Goal: Task Accomplishment & Management: Manage account settings

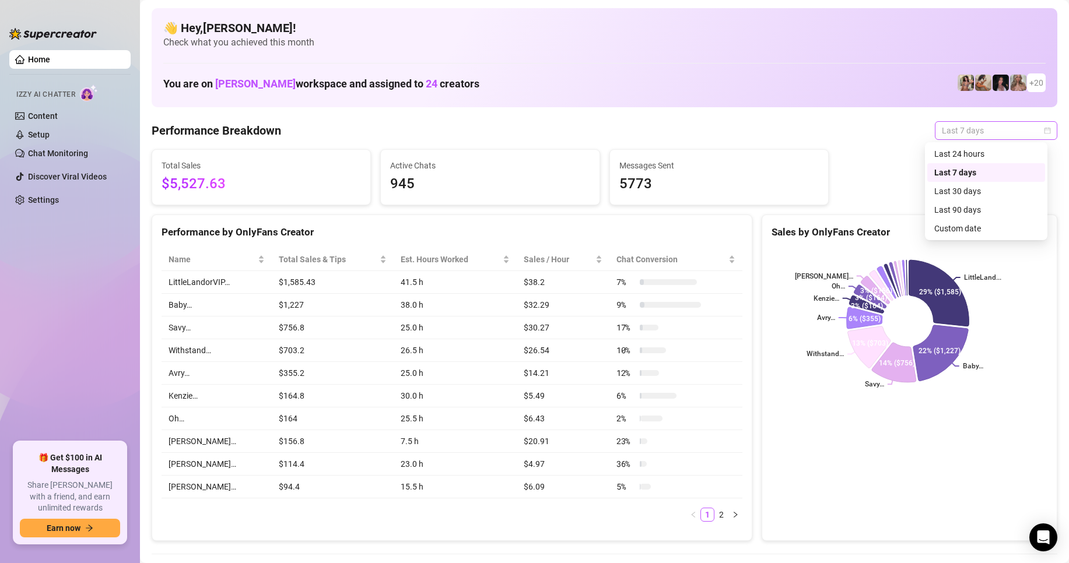
click at [981, 131] on span "Last 7 days" at bounding box center [996, 130] width 108 height 17
click at [970, 232] on div "Custom date" at bounding box center [986, 228] width 104 height 13
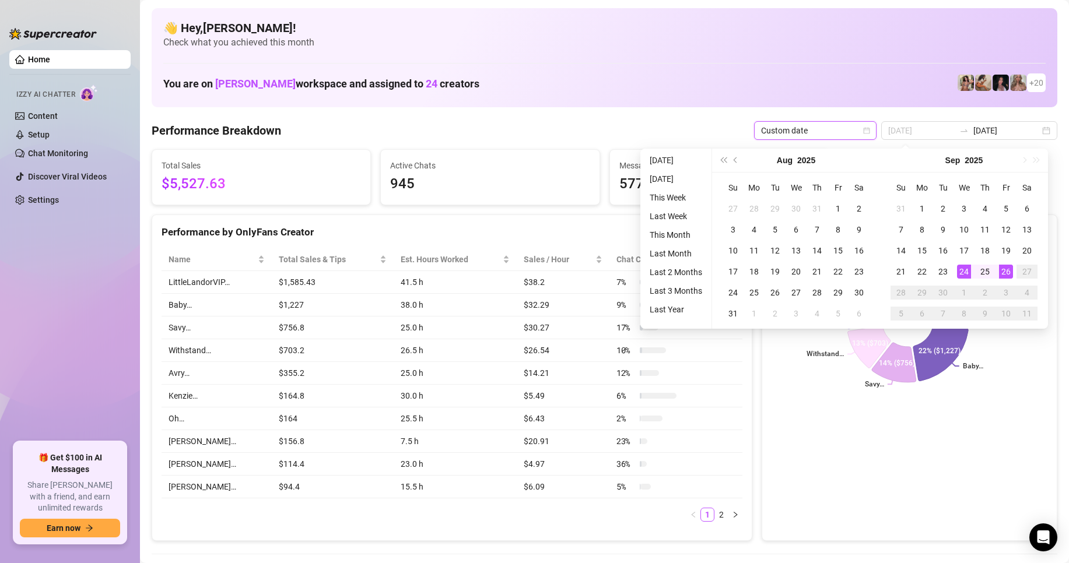
type input "[DATE]"
click at [1002, 271] on div "26" at bounding box center [1006, 272] width 14 height 14
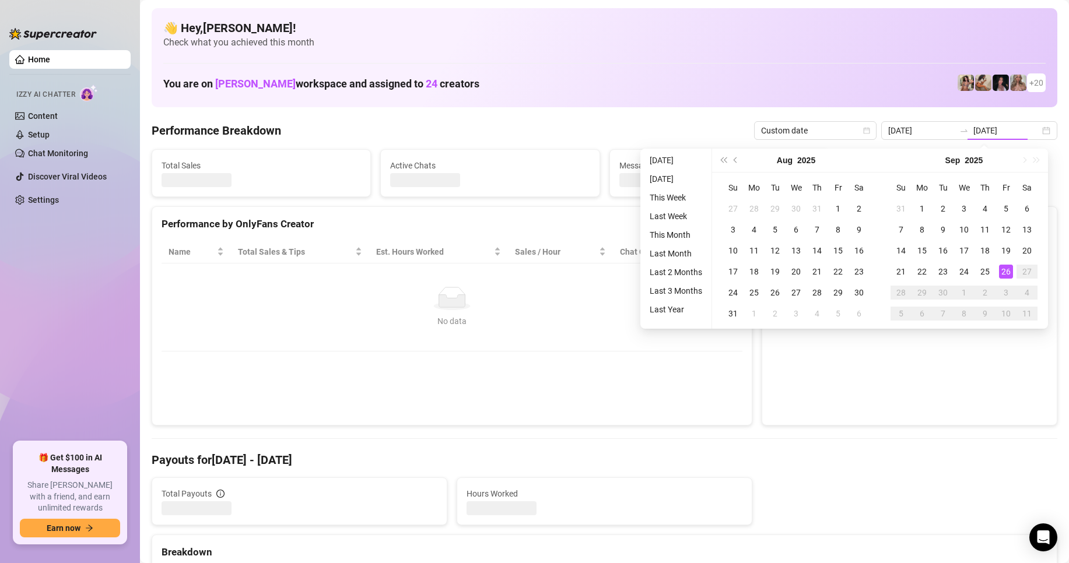
type input "[DATE]"
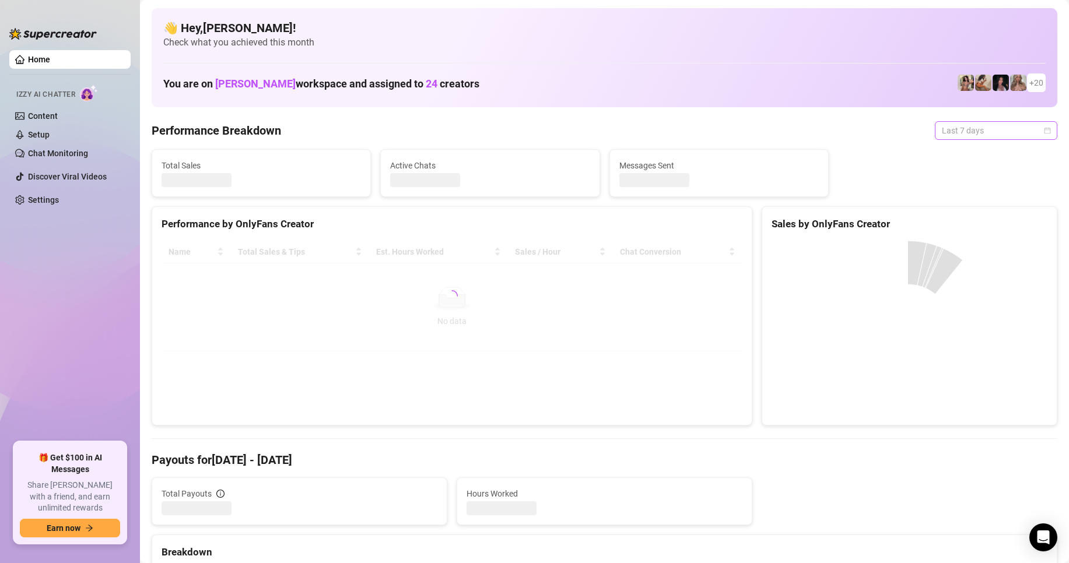
click at [951, 129] on span "Last 7 days" at bounding box center [996, 130] width 108 height 17
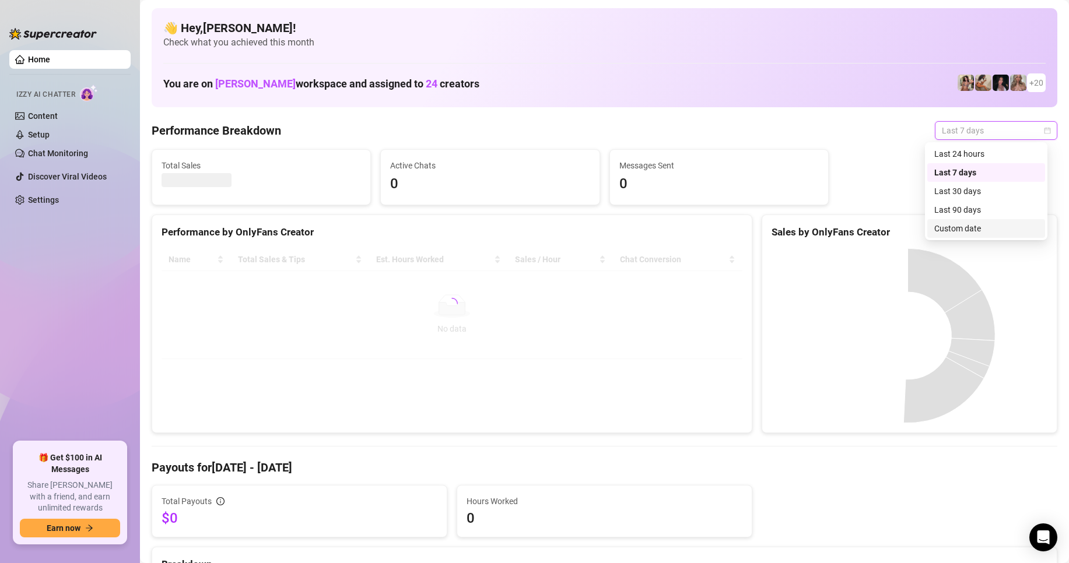
click at [971, 230] on div "Custom date" at bounding box center [986, 228] width 104 height 13
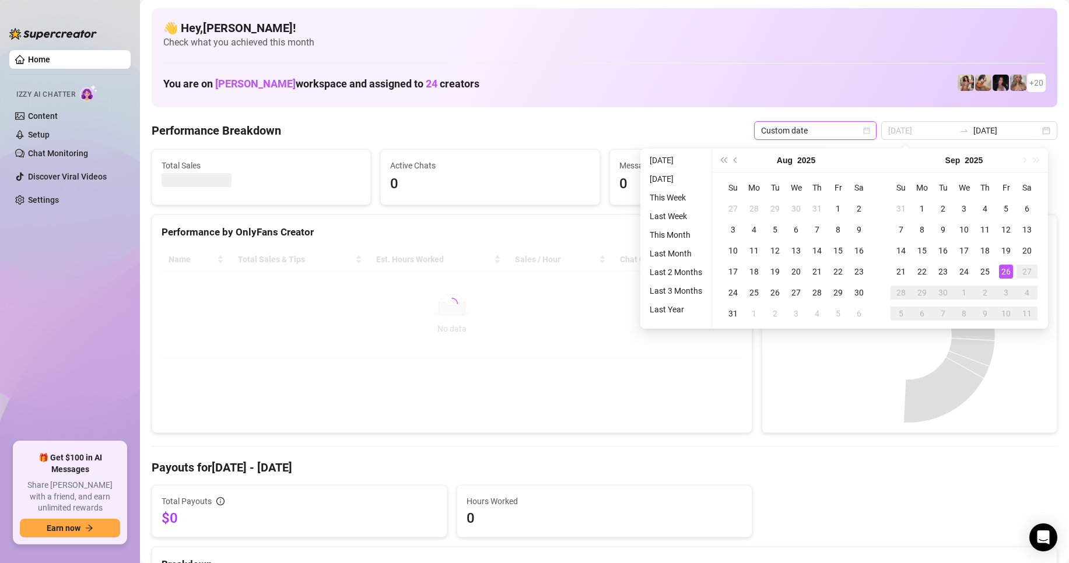
click at [1006, 275] on div "26" at bounding box center [1006, 272] width 14 height 14
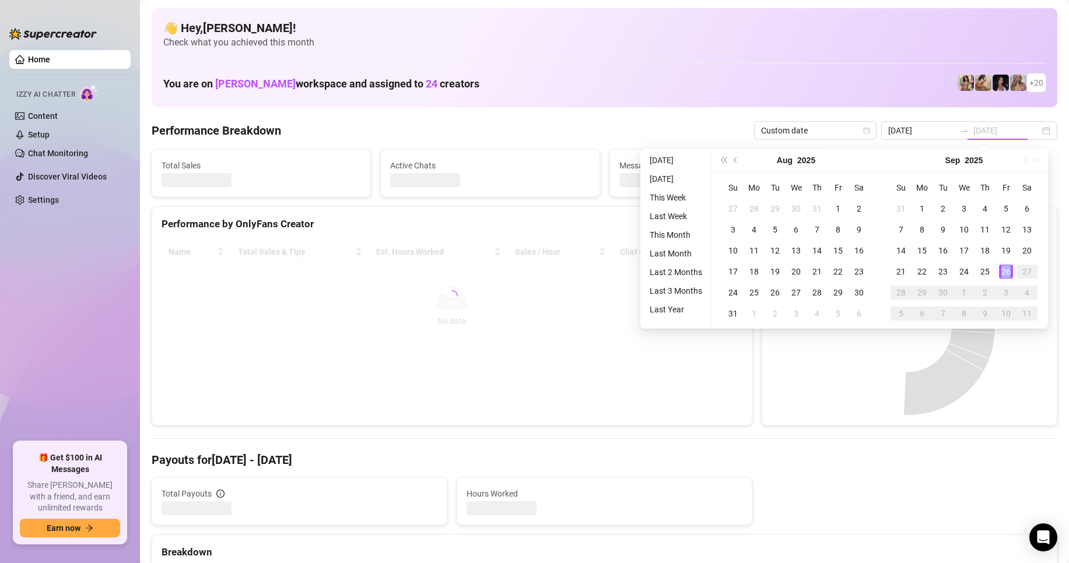
click at [1006, 275] on div "26" at bounding box center [1006, 272] width 14 height 14
type input "[DATE]"
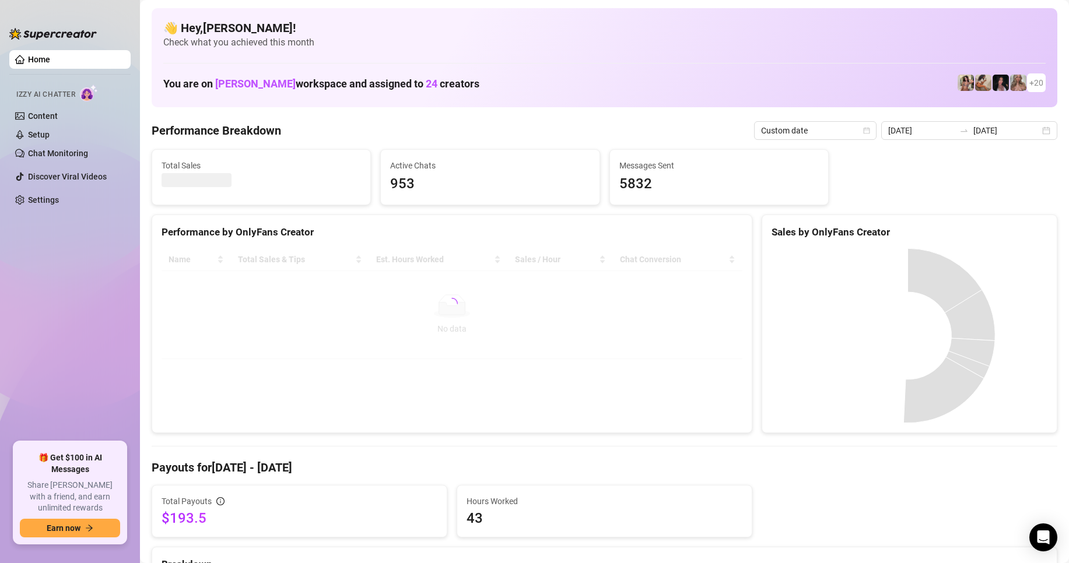
click at [977, 130] on input "[DATE]" at bounding box center [1006, 130] width 66 height 13
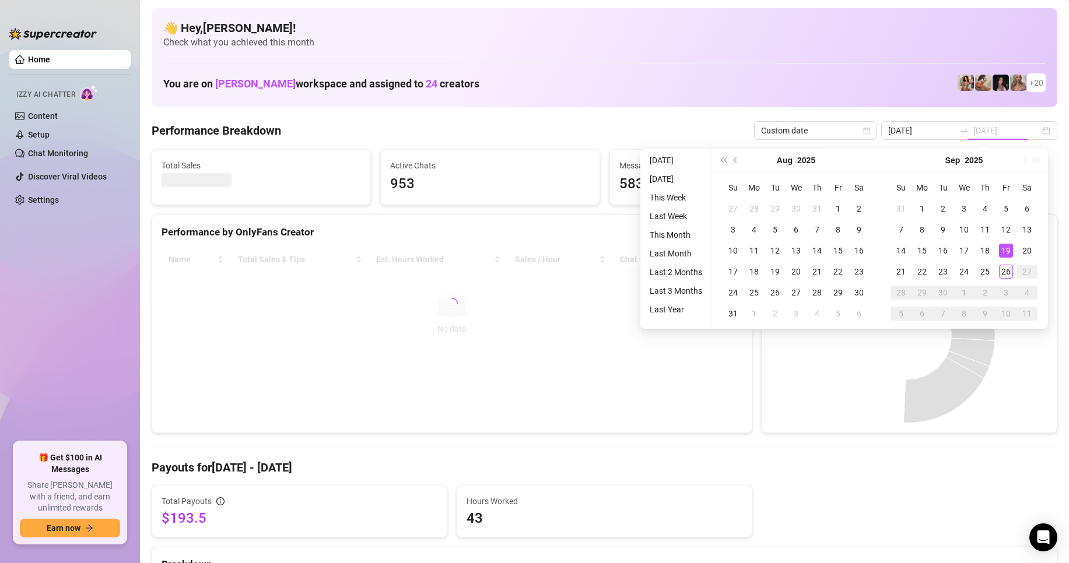
click at [1010, 266] on div "26" at bounding box center [1006, 272] width 14 height 14
type input "[DATE]"
click at [1009, 268] on div "26" at bounding box center [1006, 272] width 14 height 14
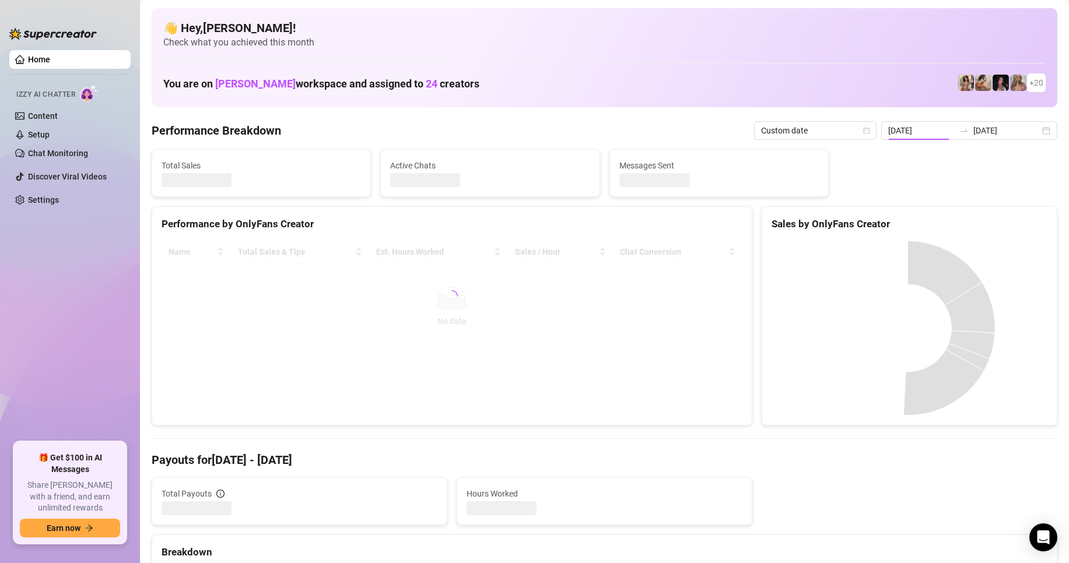
type input "[DATE]"
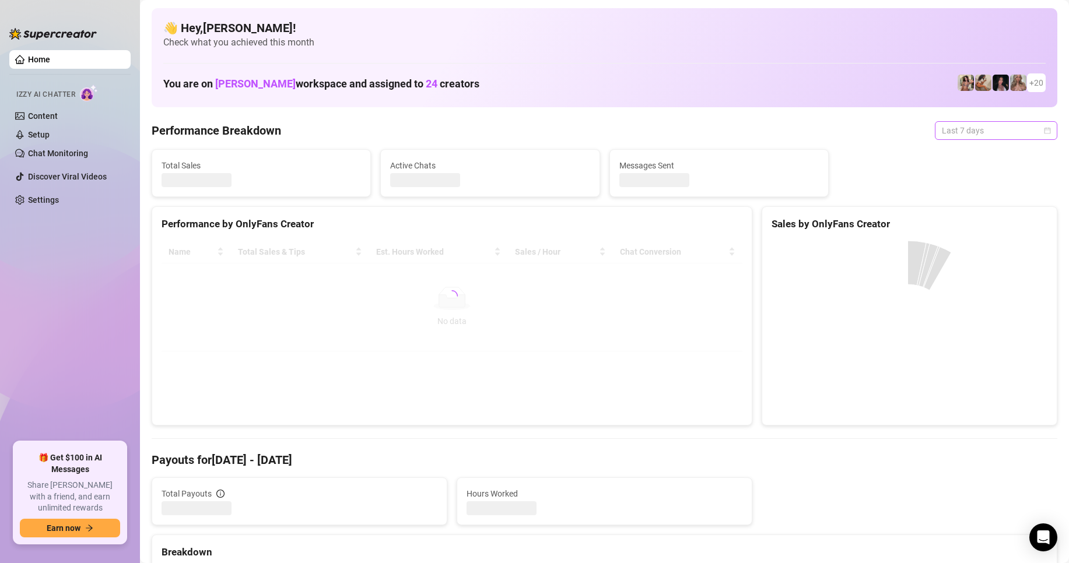
click at [956, 135] on span "Last 7 days" at bounding box center [996, 130] width 108 height 17
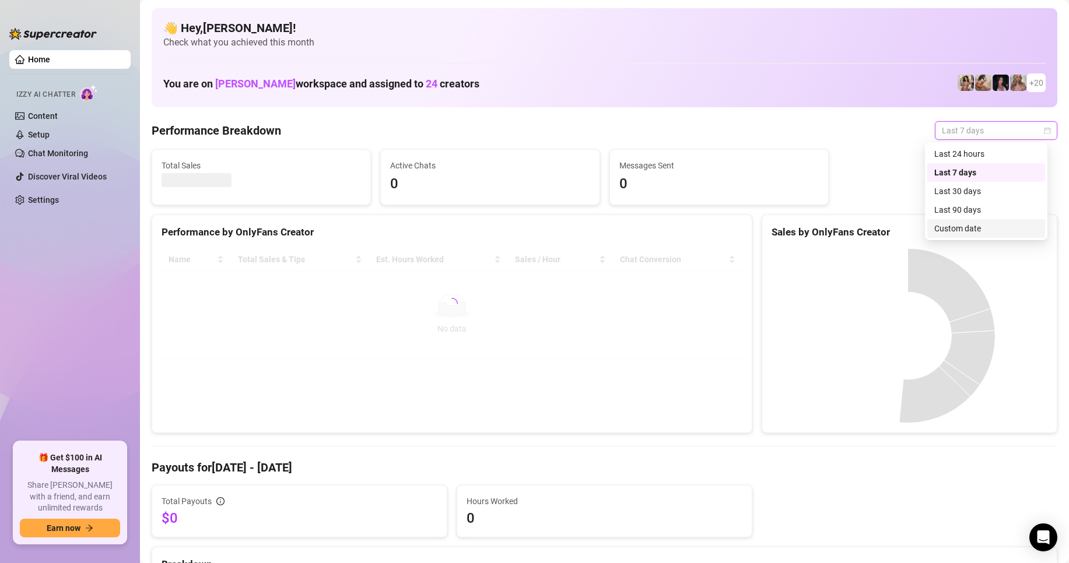
click at [956, 229] on div "Custom date" at bounding box center [986, 228] width 104 height 13
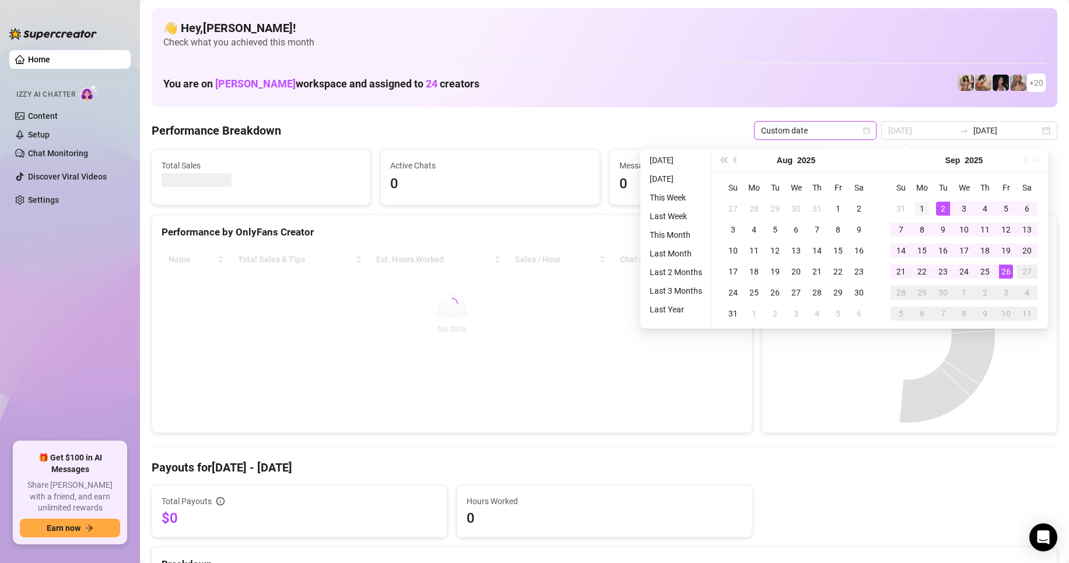
type input "[DATE]"
click at [923, 206] on div "1" at bounding box center [922, 209] width 14 height 14
type input "2025-09-20"
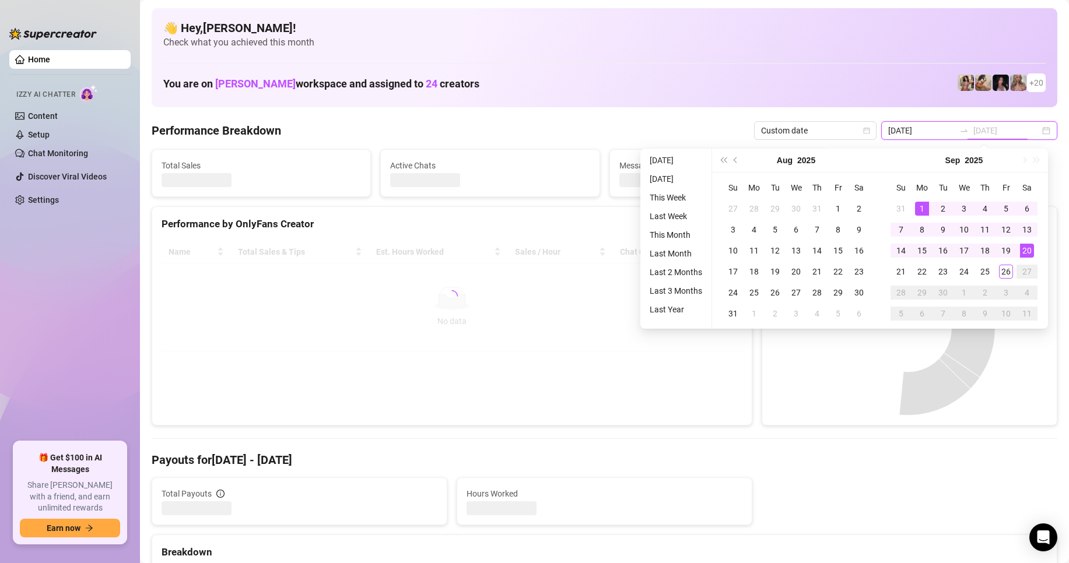
type input "[DATE]"
click at [1004, 271] on div "26" at bounding box center [1006, 272] width 14 height 14
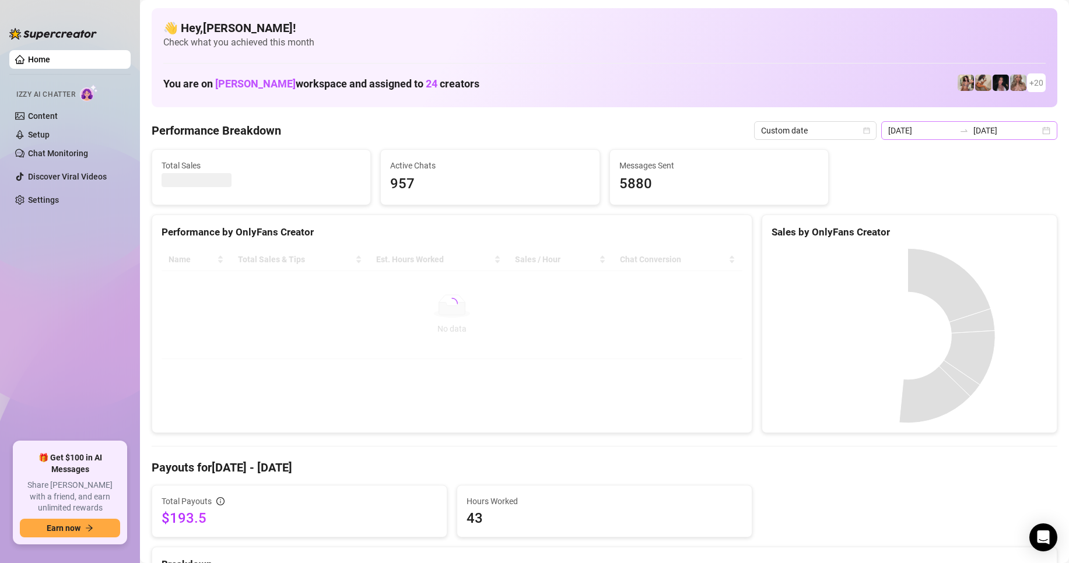
click at [966, 131] on div at bounding box center [964, 130] width 19 height 9
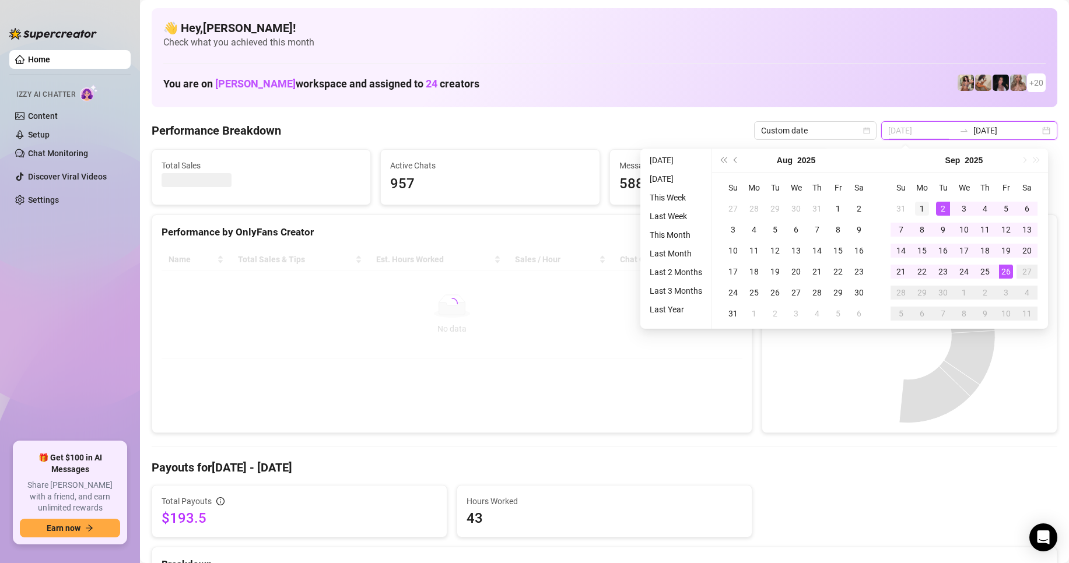
type input "[DATE]"
click at [919, 206] on div "1" at bounding box center [922, 209] width 14 height 14
type input "[DATE]"
click at [1005, 274] on div "26" at bounding box center [1006, 272] width 14 height 14
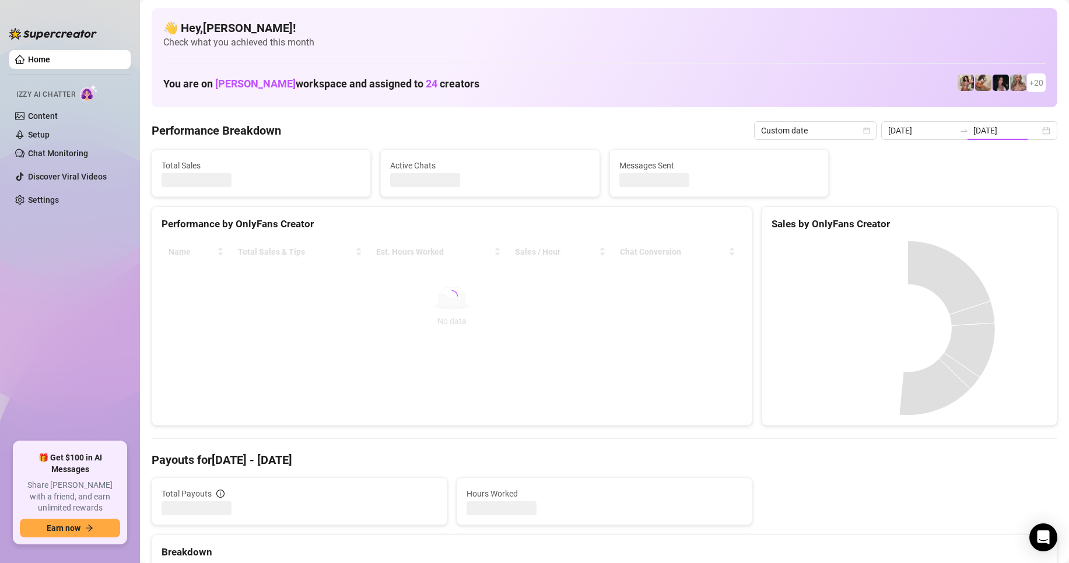
type input "2025-09-01"
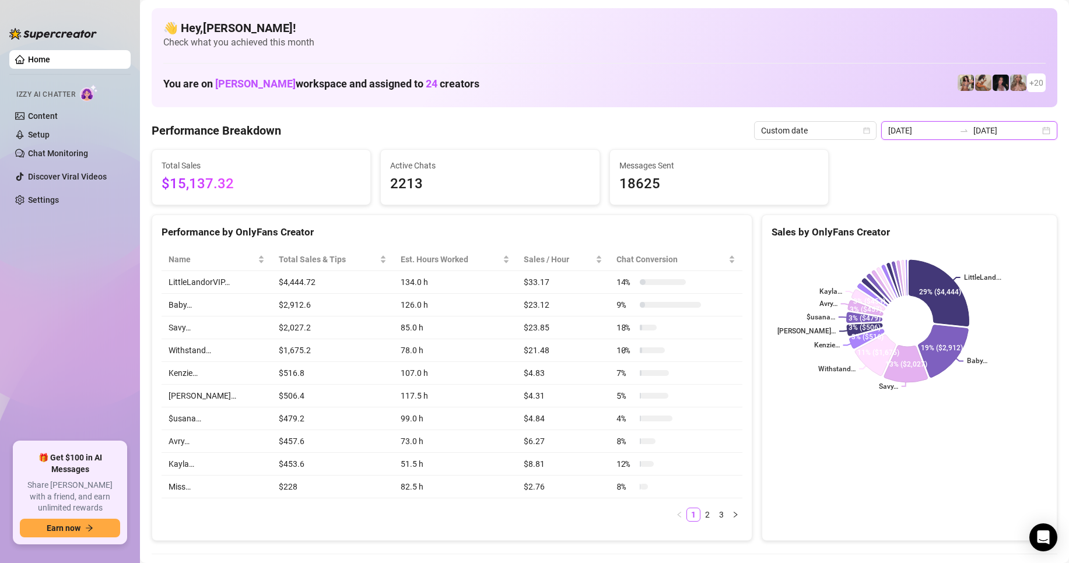
click at [924, 132] on input "2025-09-01" at bounding box center [921, 130] width 66 height 13
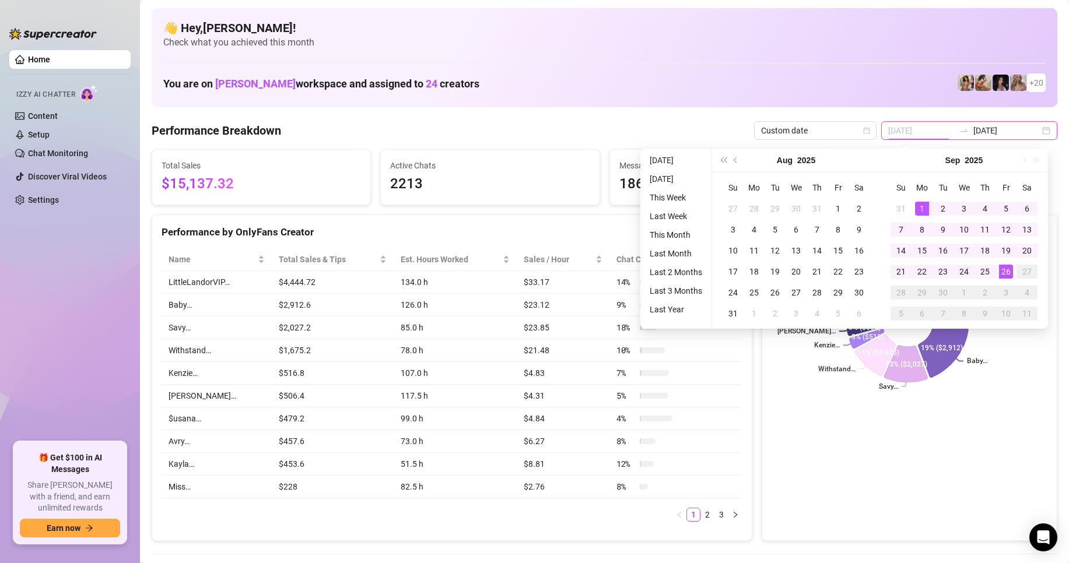
type input "2025-09-01"
click at [1013, 381] on rect at bounding box center [907, 321] width 272 height 146
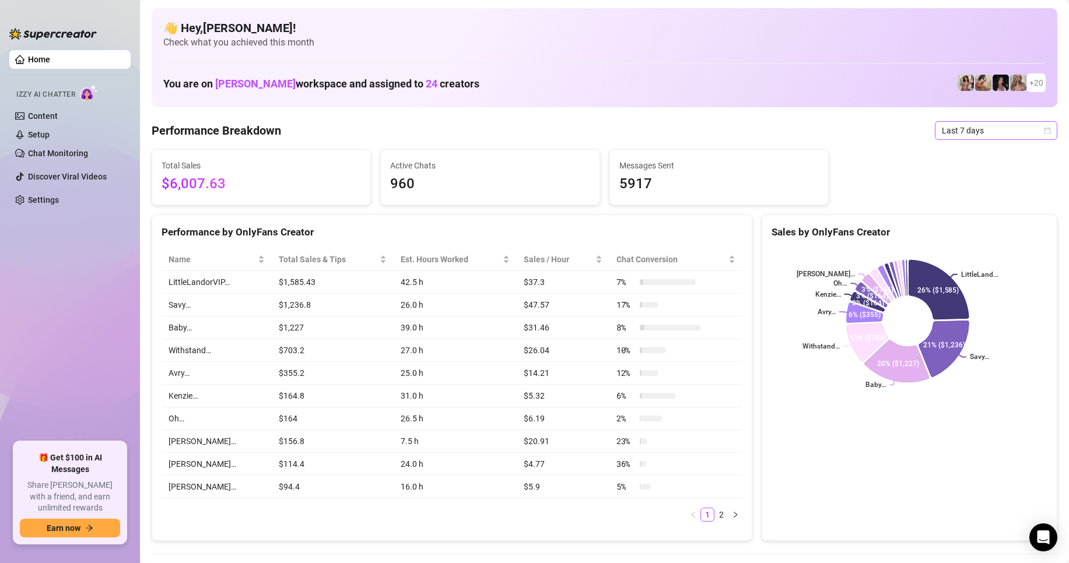
click at [950, 131] on span "Last 7 days" at bounding box center [996, 130] width 108 height 17
click at [961, 229] on div "Custom date" at bounding box center [986, 228] width 104 height 13
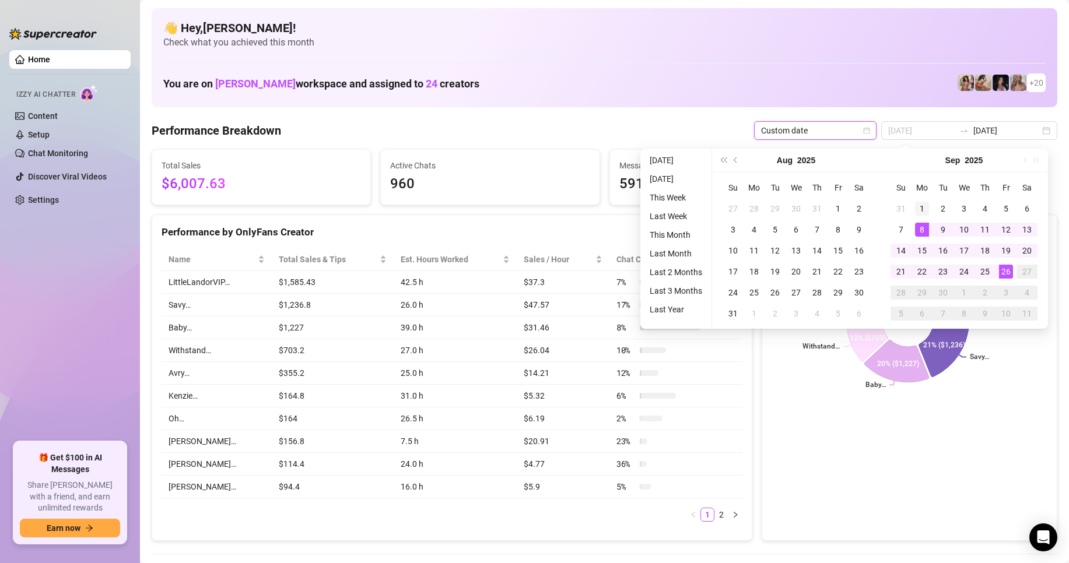
type input "[DATE]"
click at [918, 206] on div "1" at bounding box center [922, 209] width 14 height 14
type input "[DATE]"
click at [1006, 272] on div "26" at bounding box center [1006, 272] width 14 height 14
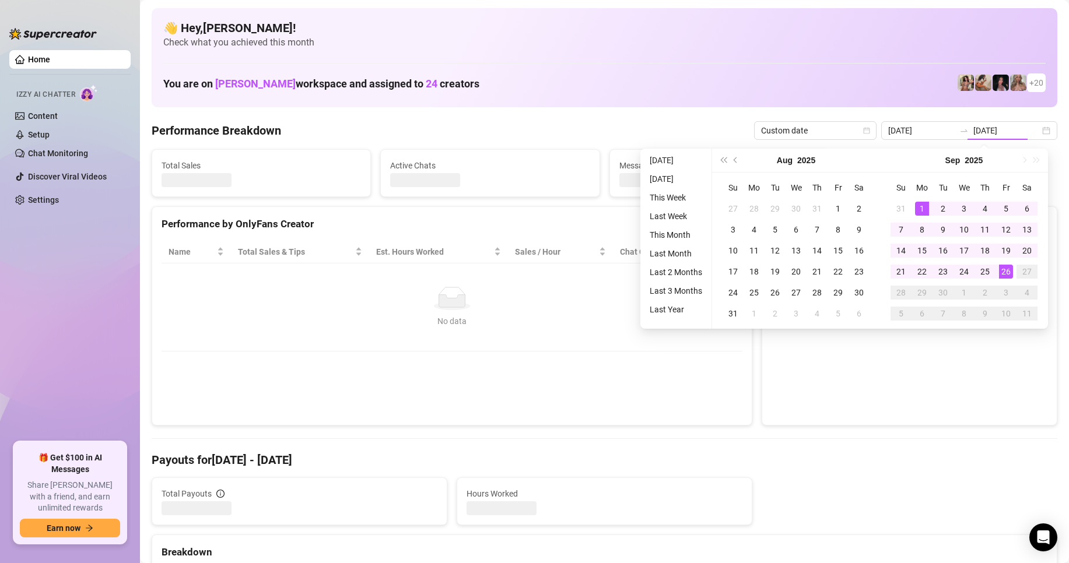
type input "2025-09-01"
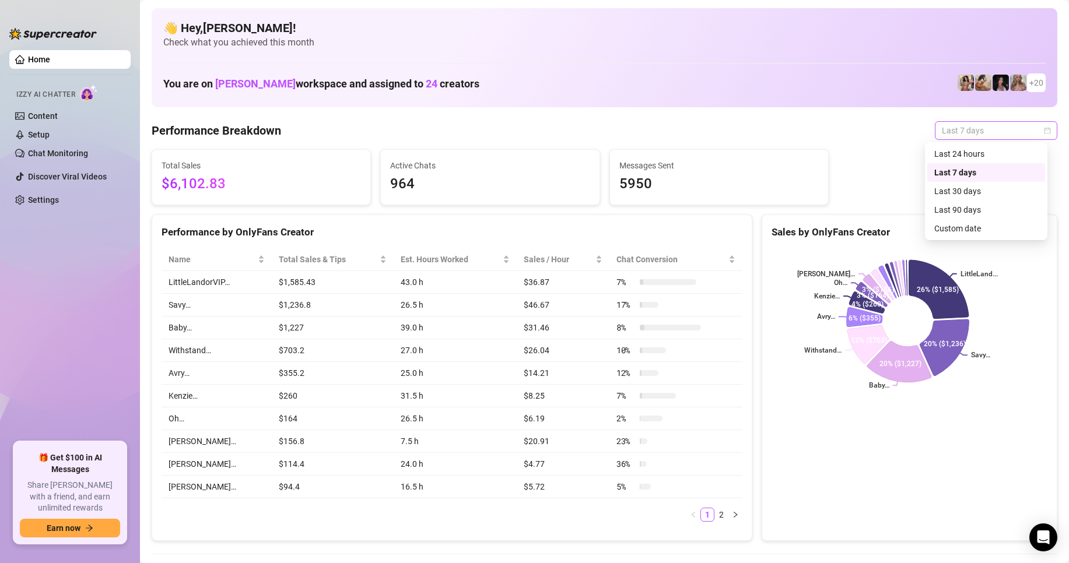
click at [963, 130] on span "Last 7 days" at bounding box center [996, 130] width 108 height 17
click at [962, 226] on div "Custom date" at bounding box center [986, 228] width 104 height 13
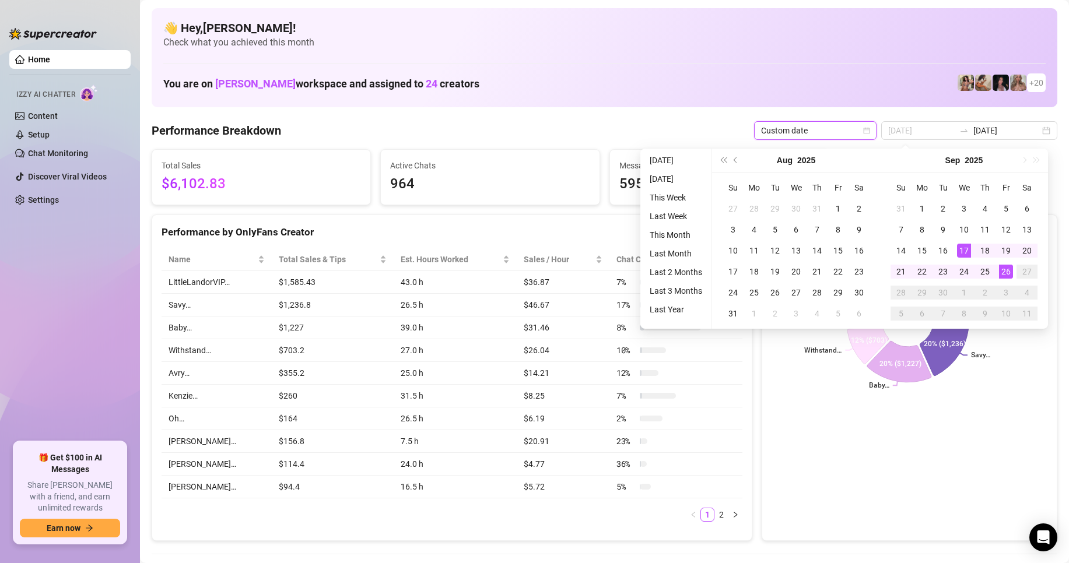
type input "[DATE]"
click at [1010, 275] on div "26" at bounding box center [1006, 272] width 14 height 14
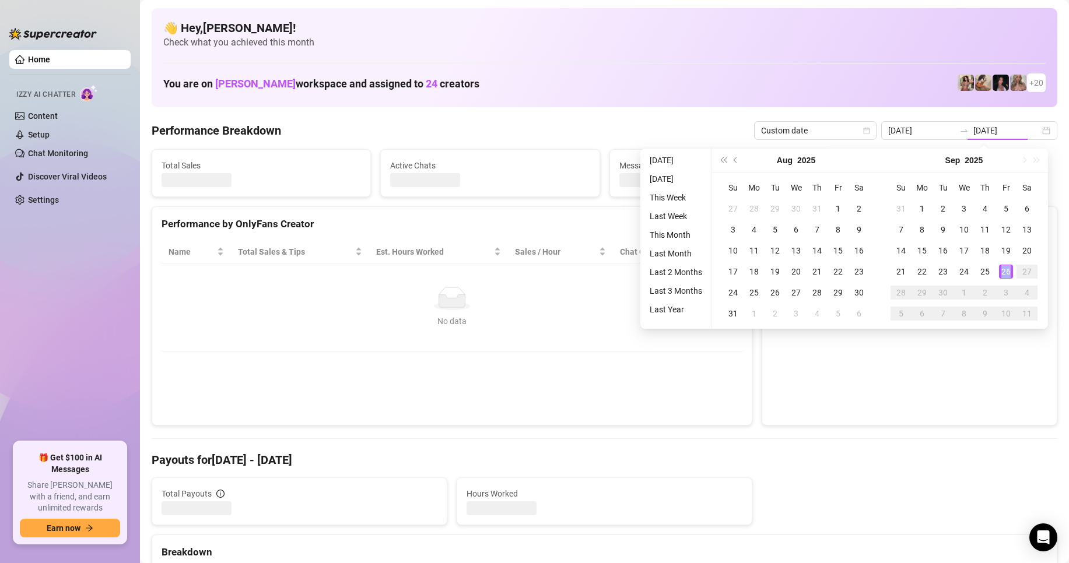
type input "[DATE]"
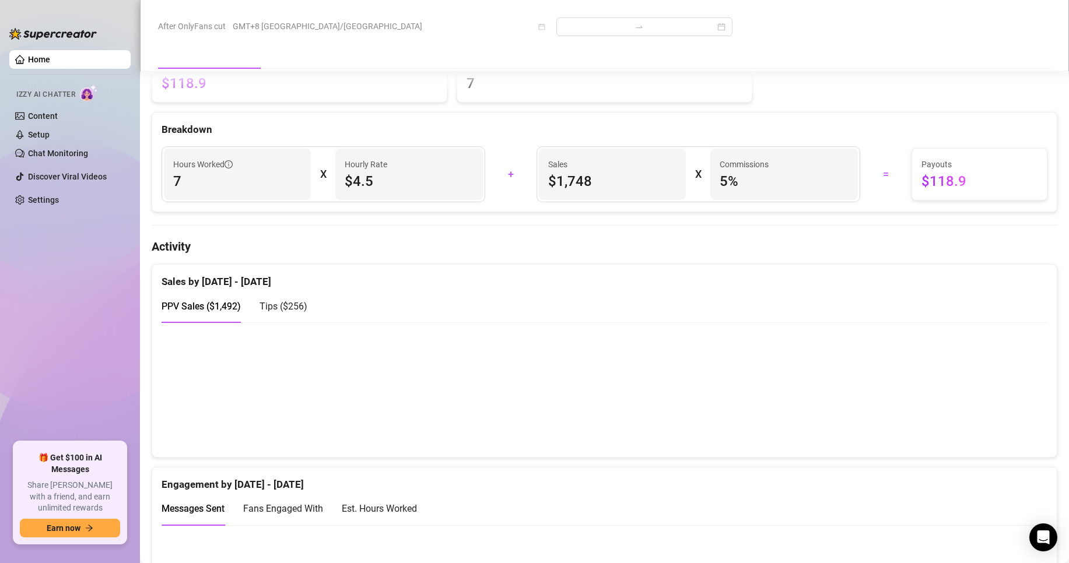
scroll to position [583, 0]
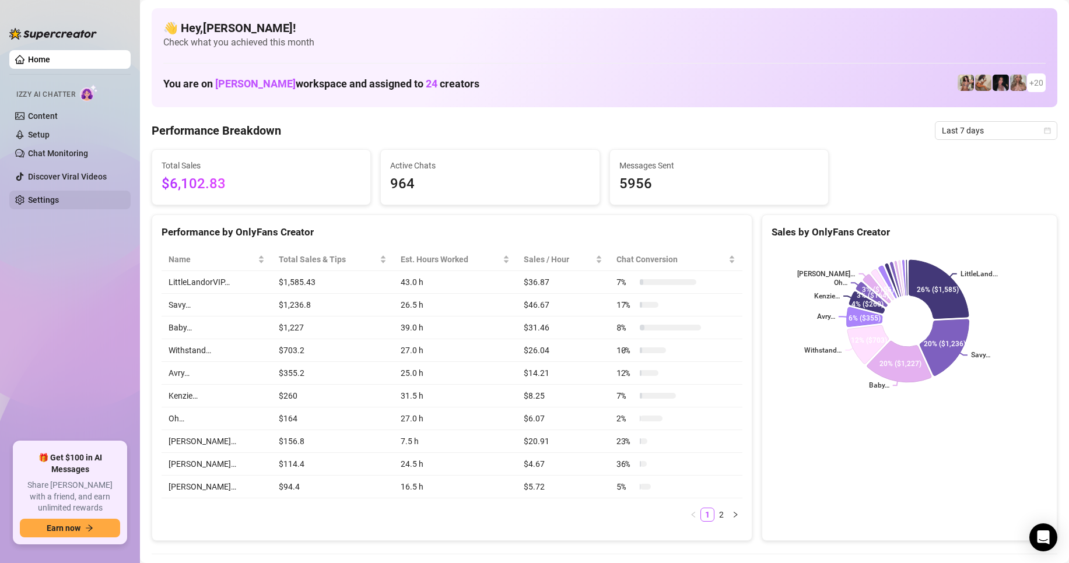
click at [58, 197] on link "Settings" at bounding box center [43, 199] width 31 height 9
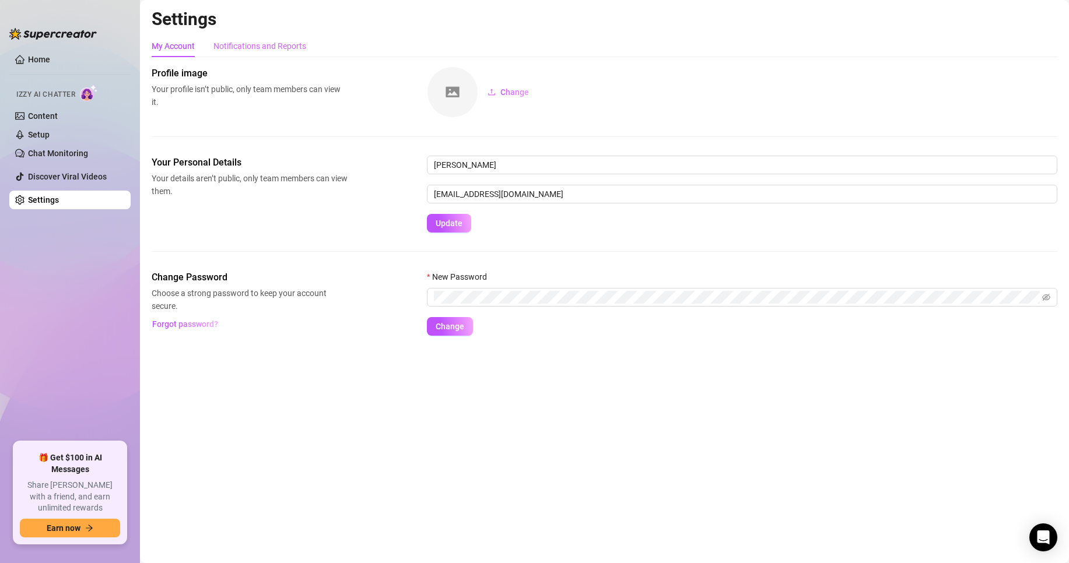
click at [240, 53] on div "Notifications and Reports" at bounding box center [259, 46] width 93 height 22
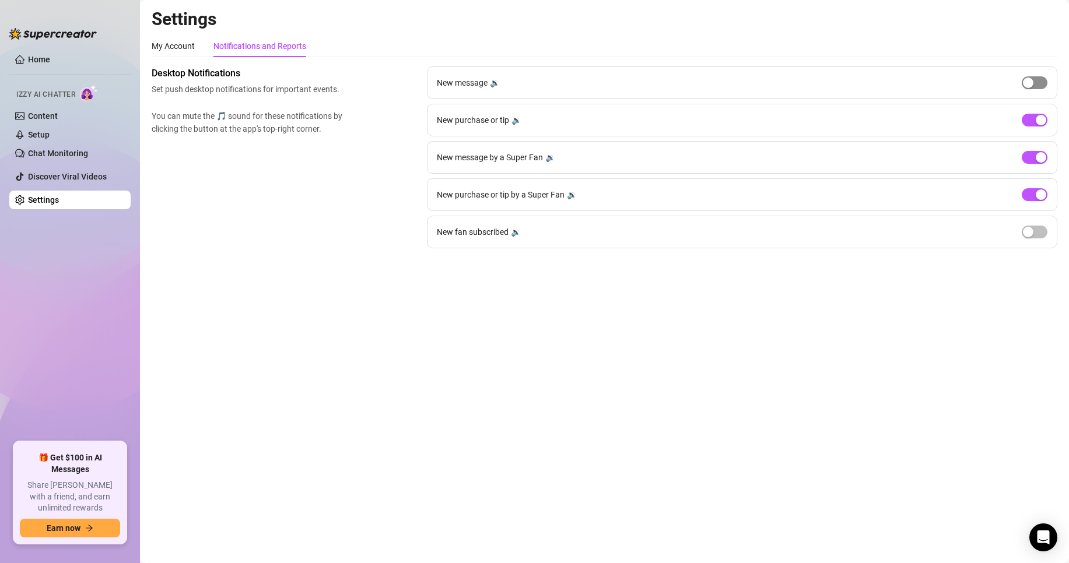
click at [1034, 80] on span "button" at bounding box center [1035, 82] width 26 height 13
click at [1032, 226] on span "button" at bounding box center [1035, 232] width 26 height 13
click at [1036, 84] on div "button" at bounding box center [1041, 83] width 10 height 10
click at [1031, 230] on span "button" at bounding box center [1035, 232] width 26 height 13
